Goal: Information Seeking & Learning: Compare options

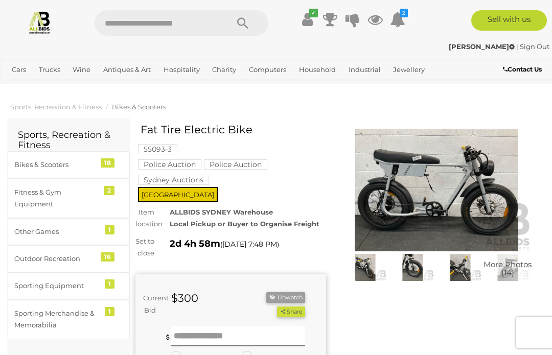
scroll to position [59, 0]
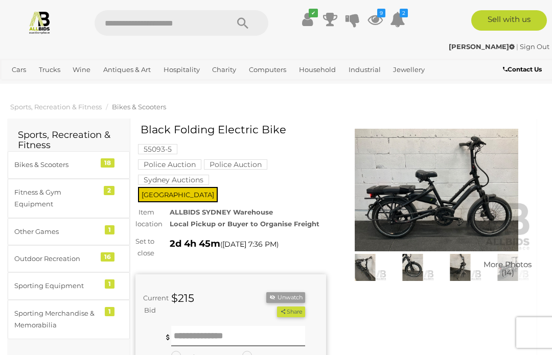
click at [373, 14] on icon at bounding box center [375, 19] width 15 height 18
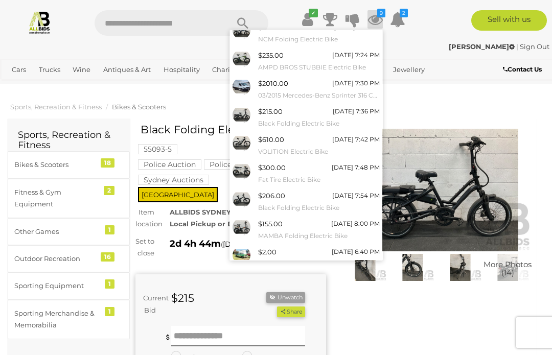
scroll to position [37, 0]
click at [421, 308] on div at bounding box center [276, 177] width 552 height 355
